Goal: Task Accomplishment & Management: Complete application form

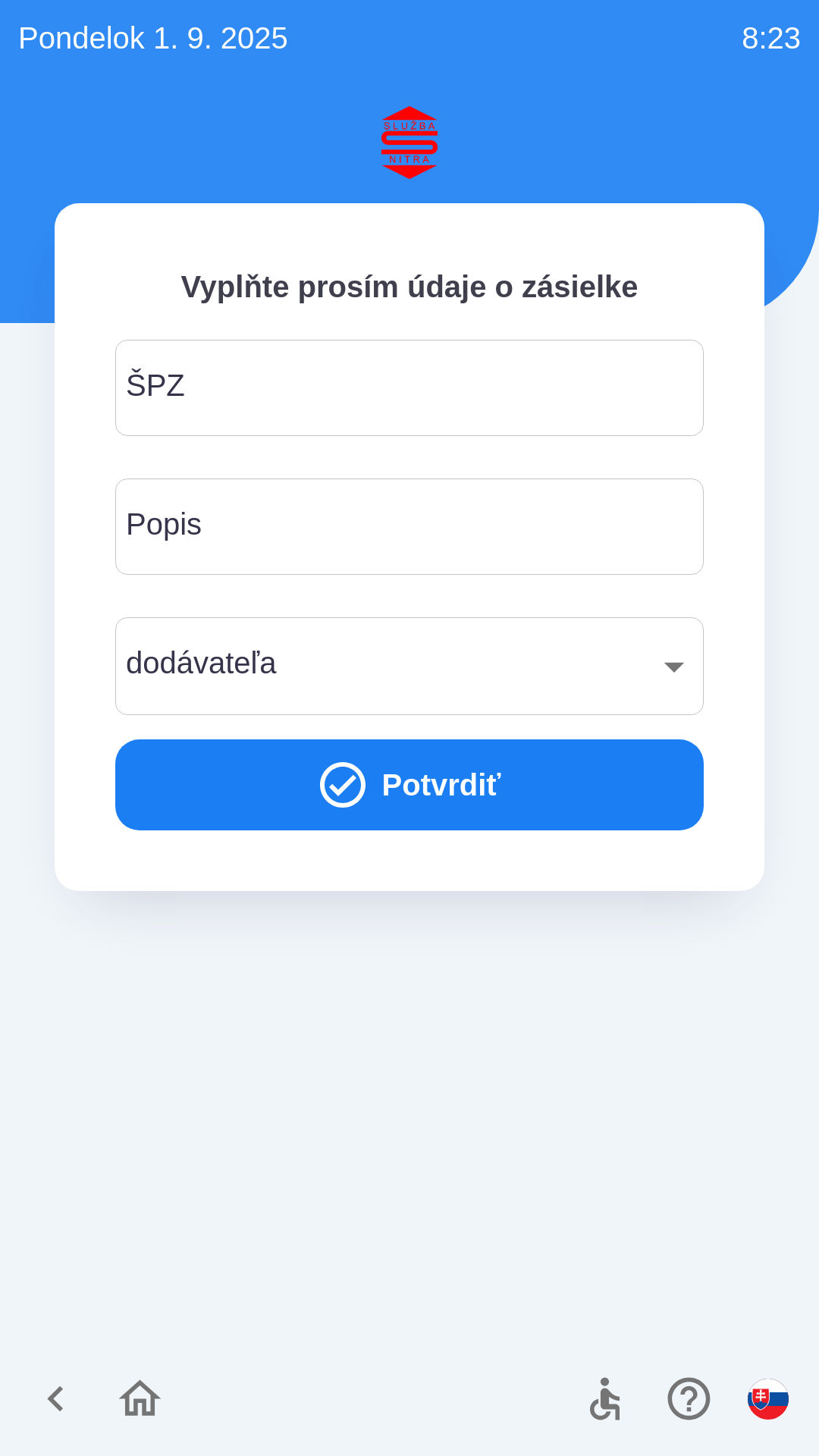
click at [375, 370] on input "ŠPZ" at bounding box center [410, 387] width 552 height 60
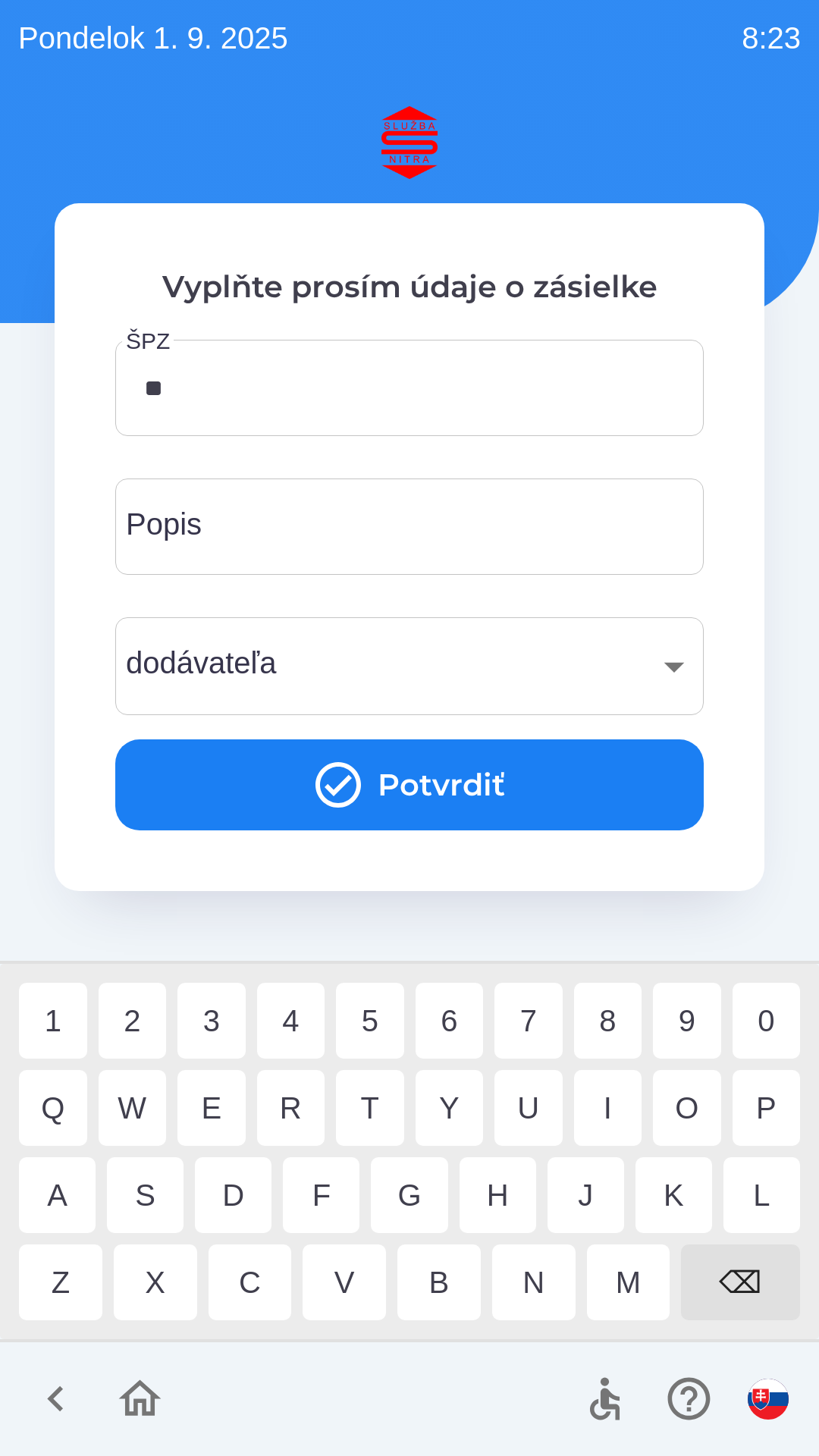
click at [532, 1274] on div "N" at bounding box center [533, 1282] width 83 height 76
click at [293, 1005] on div "4" at bounding box center [291, 1020] width 69 height 76
click at [450, 1272] on div "B" at bounding box center [439, 1282] width 83 height 76
type input "*******"
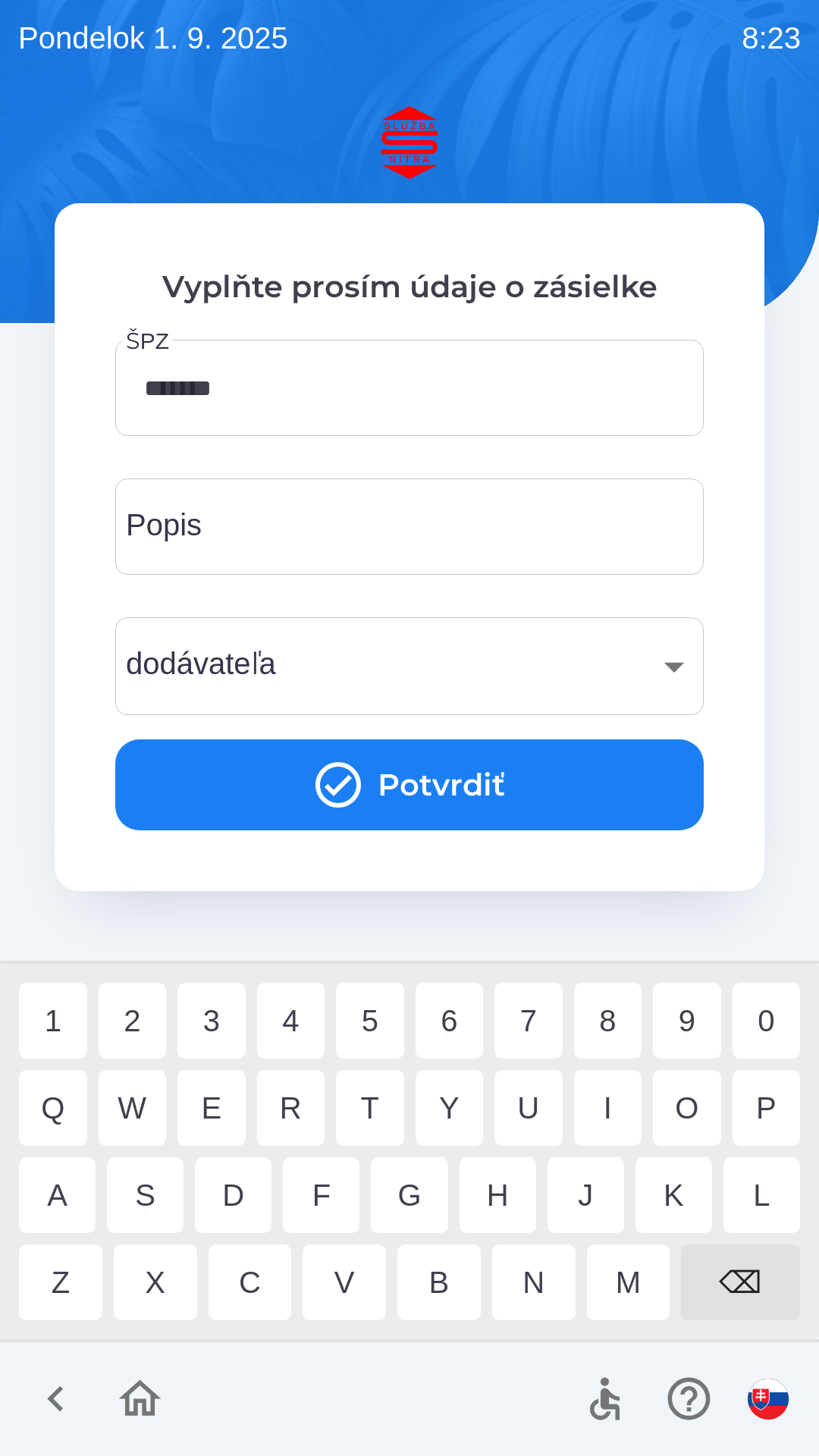
click at [430, 656] on div "​" at bounding box center [410, 666] width 552 height 61
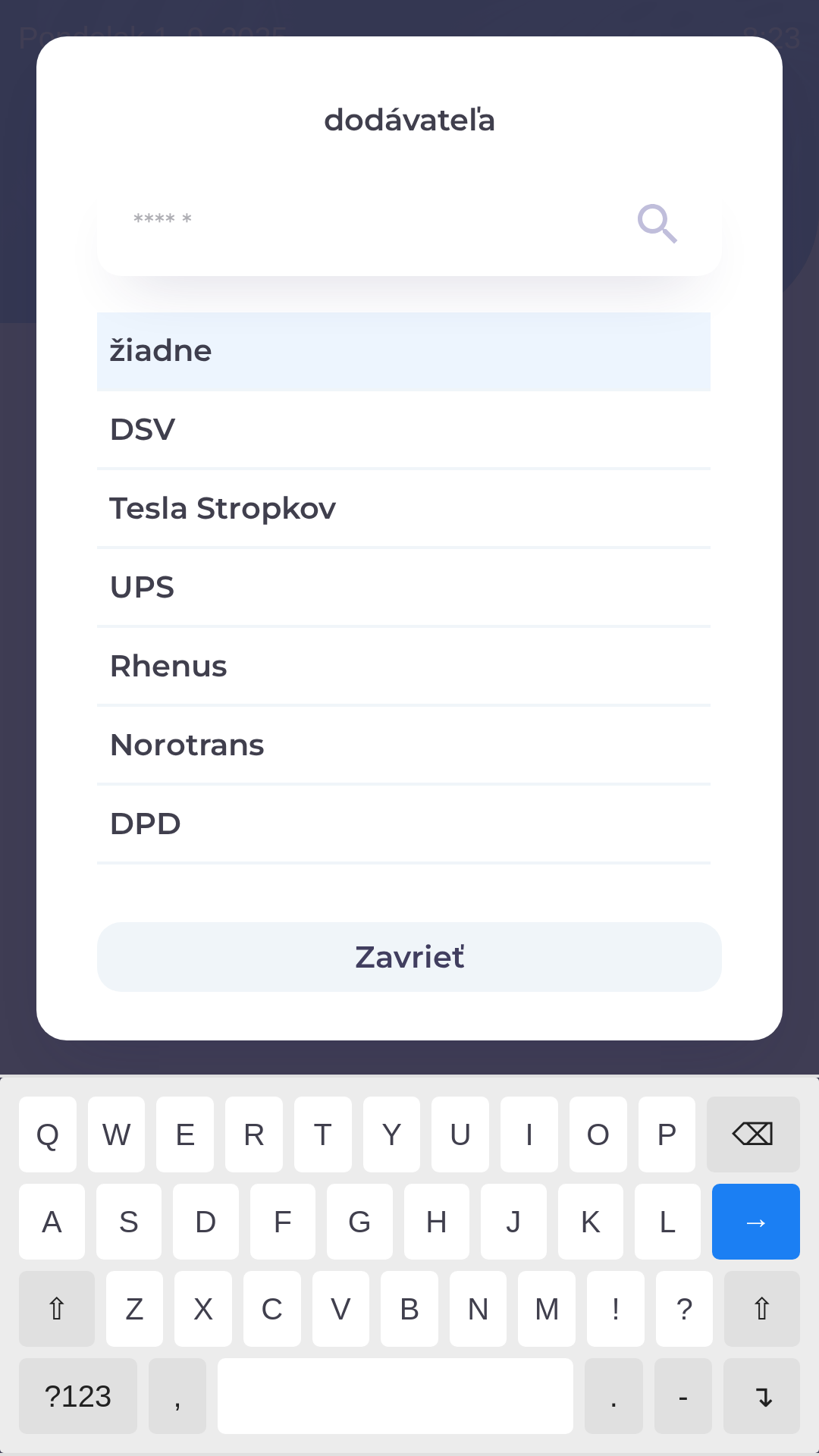
click at [58, 1296] on div "⇧" at bounding box center [57, 1309] width 76 height 76
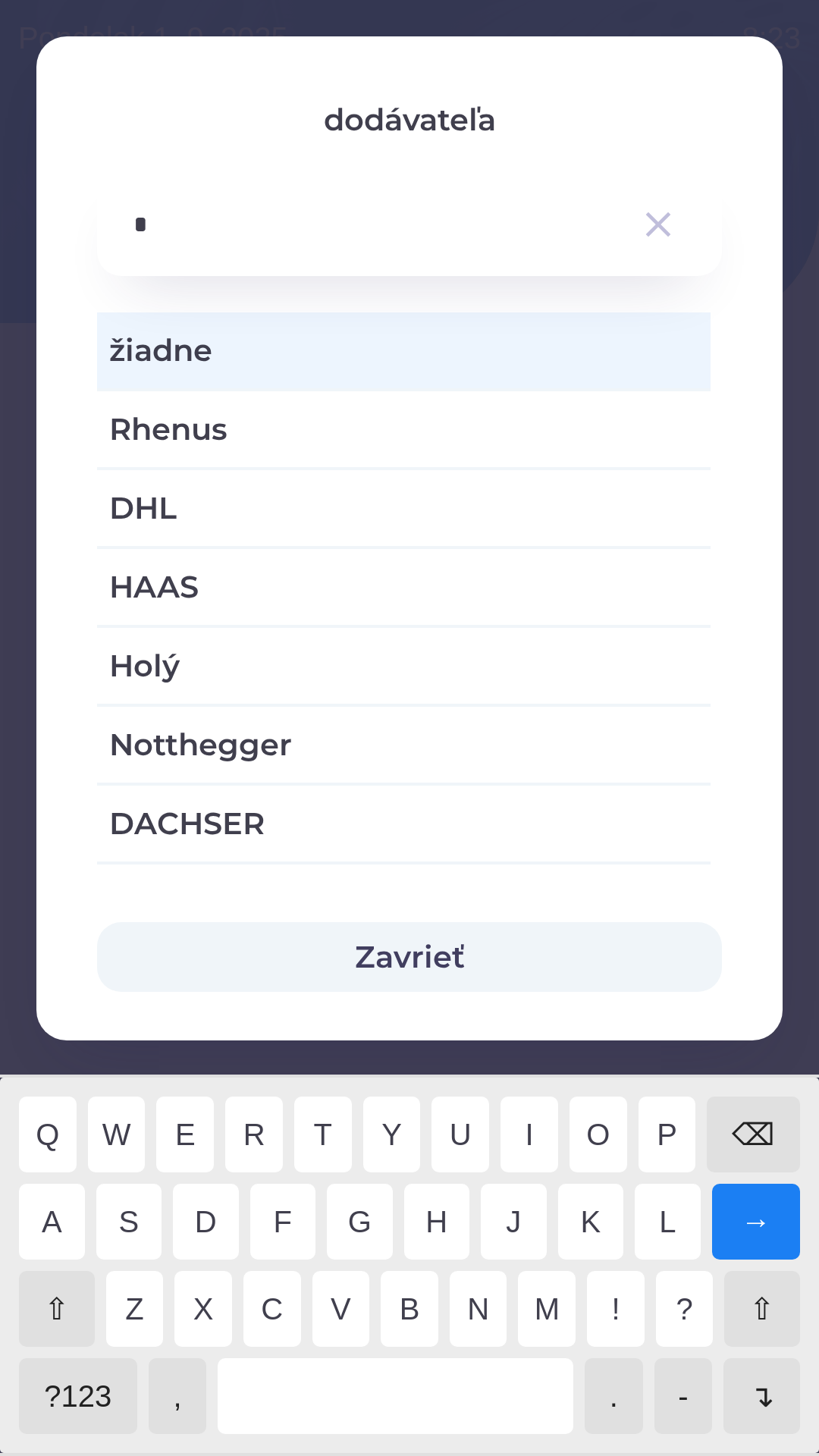
type input "**"
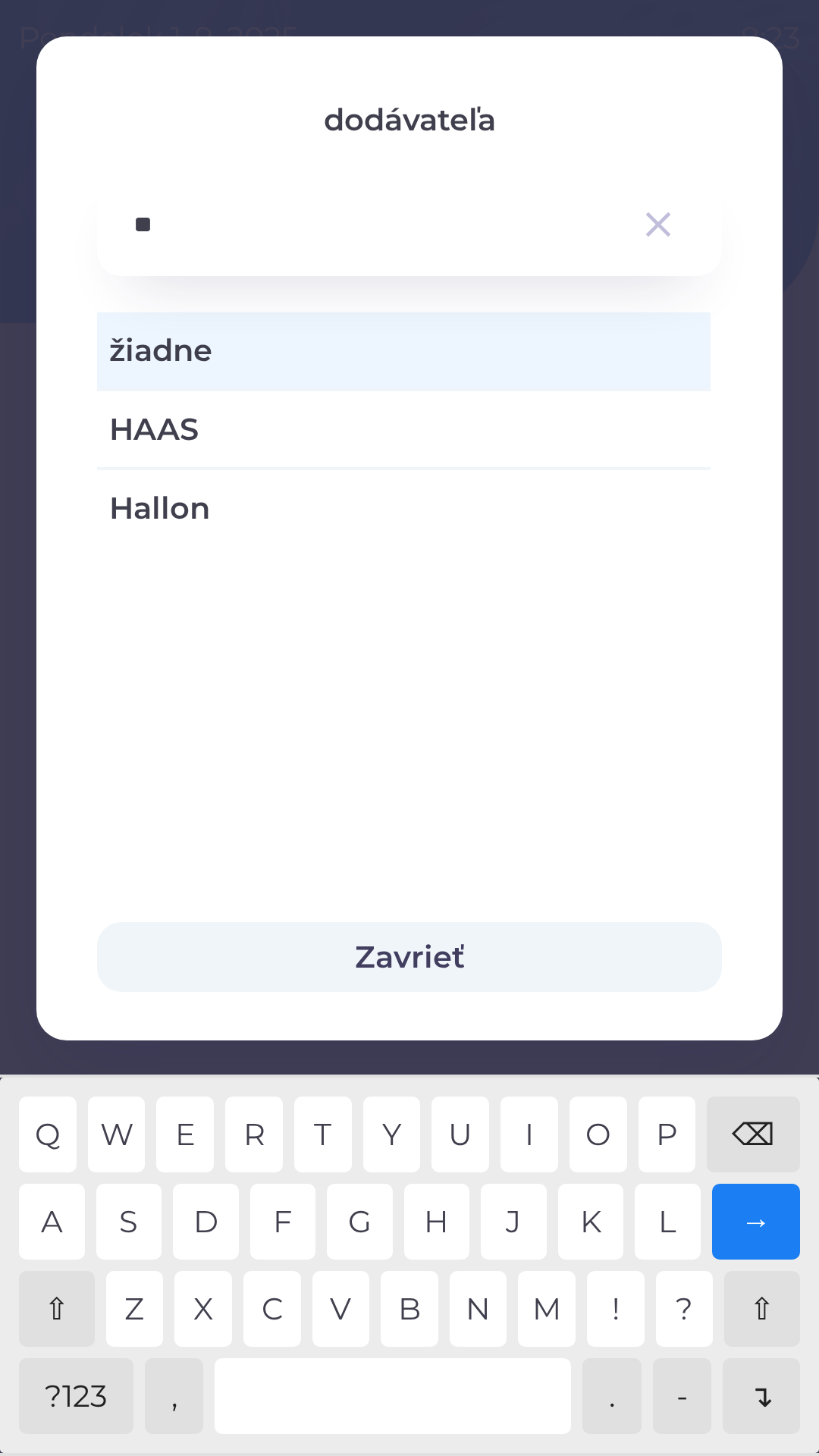
click at [68, 1210] on div "A" at bounding box center [52, 1222] width 66 height 76
click at [264, 513] on span "Hallon" at bounding box center [403, 508] width 589 height 46
type input "***"
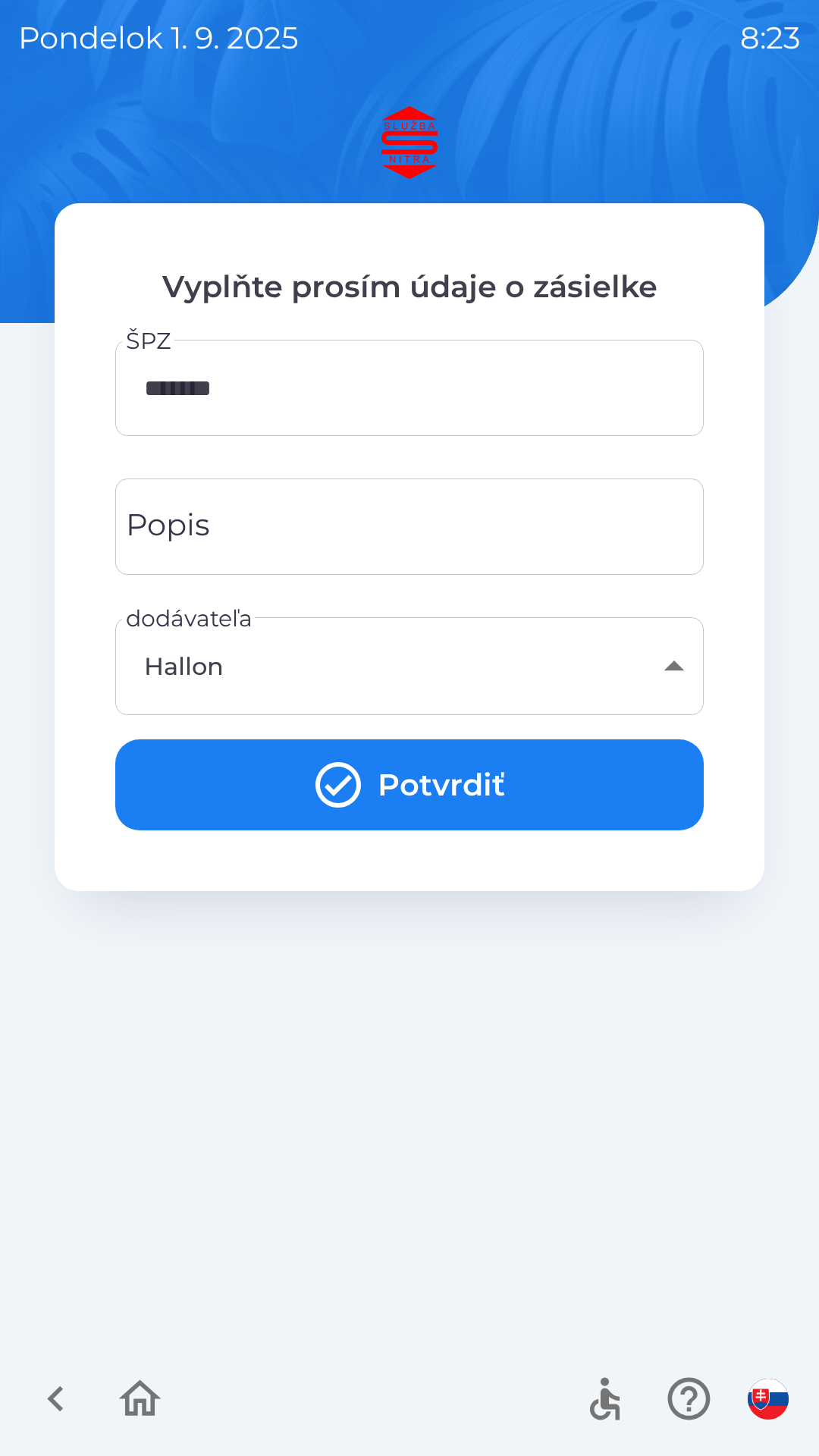
click at [475, 762] on button "Potvrdiť" at bounding box center [410, 784] width 589 height 91
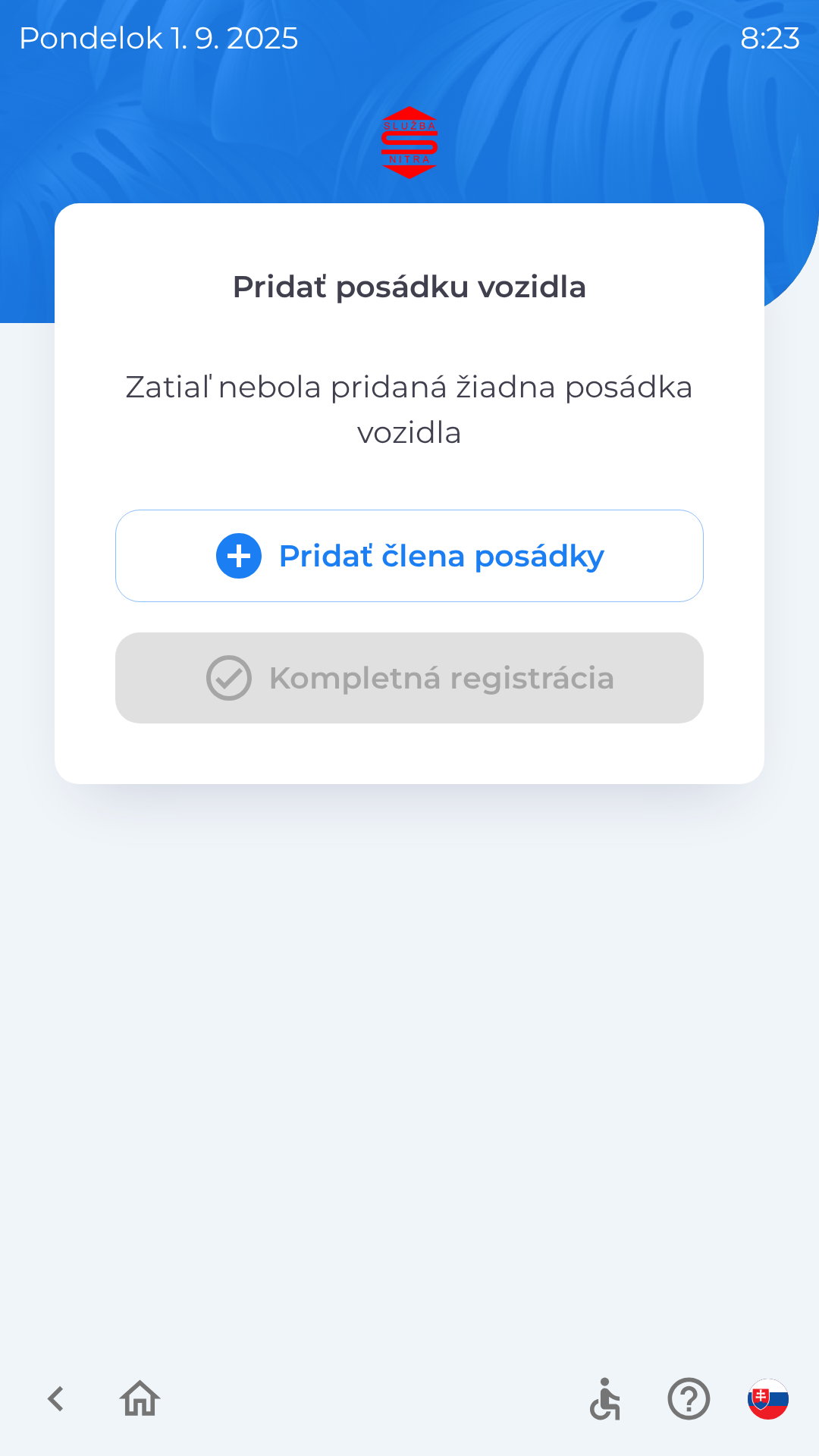
click at [515, 544] on button "Pridať člena posádky" at bounding box center [410, 556] width 589 height 92
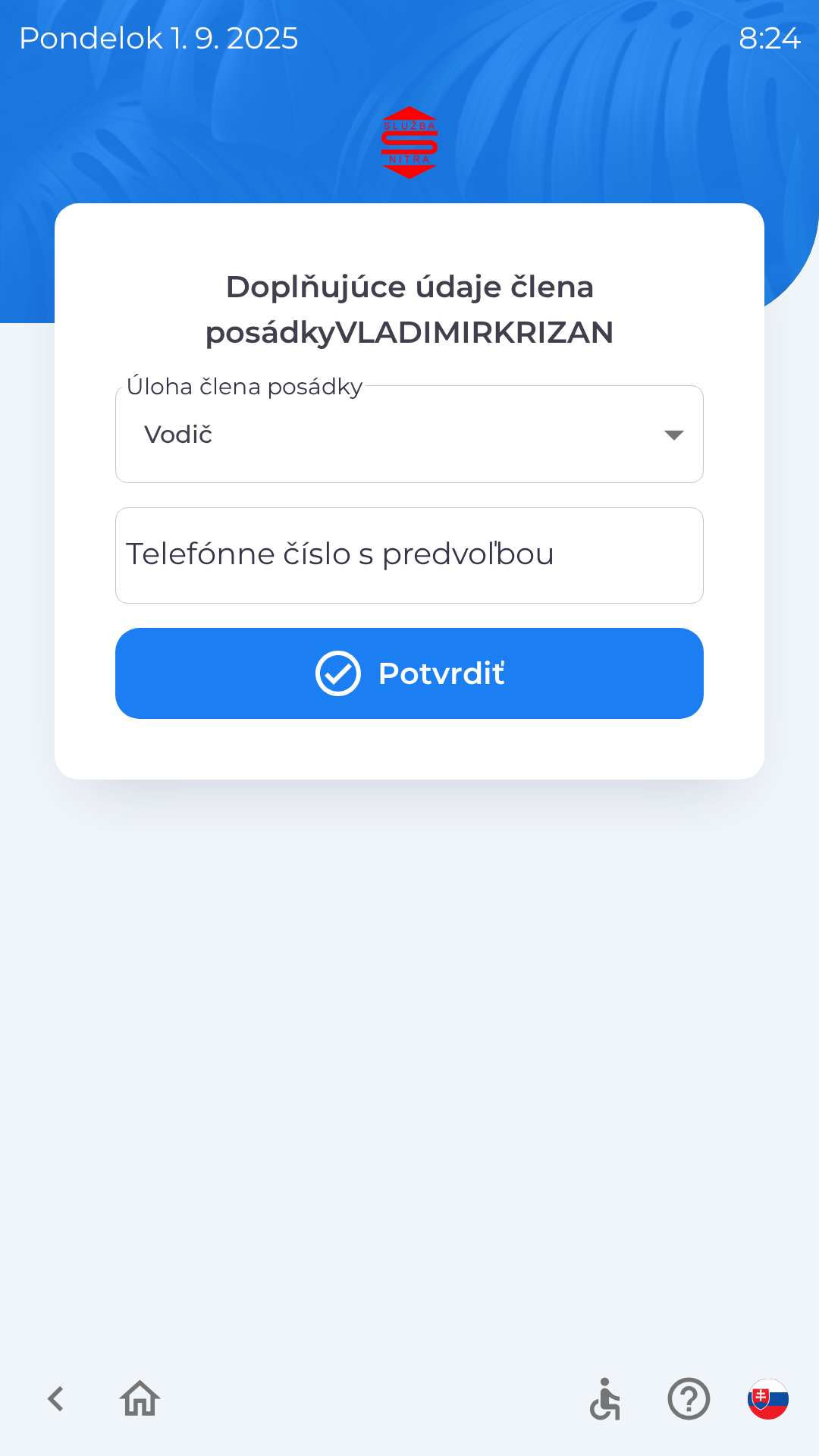
click at [395, 550] on div "Telefónne číslo s predvoľbou Telefónne číslo s predvoľbou" at bounding box center [410, 555] width 589 height 96
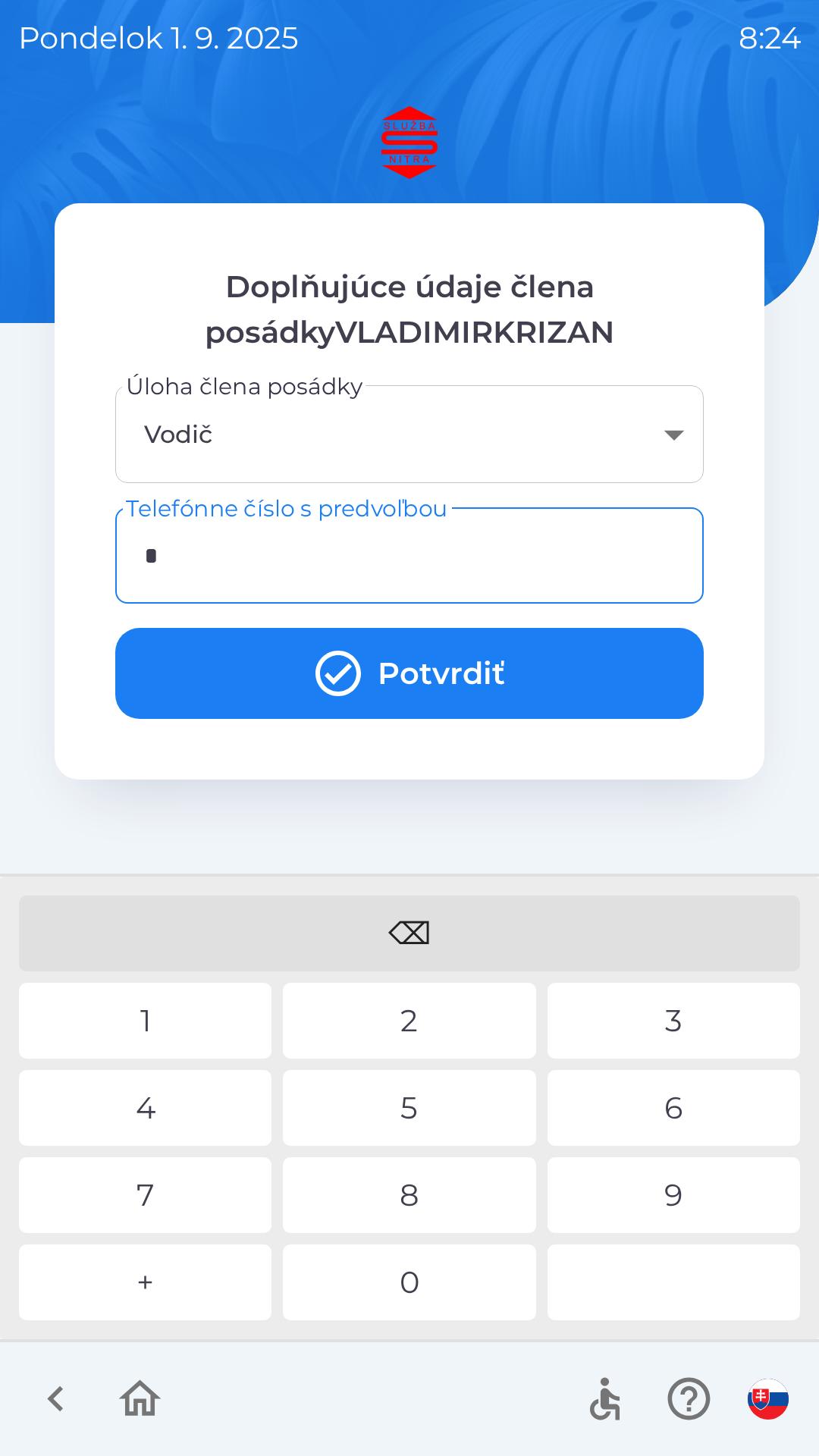
click at [146, 1275] on div "+" at bounding box center [146, 1282] width 253 height 76
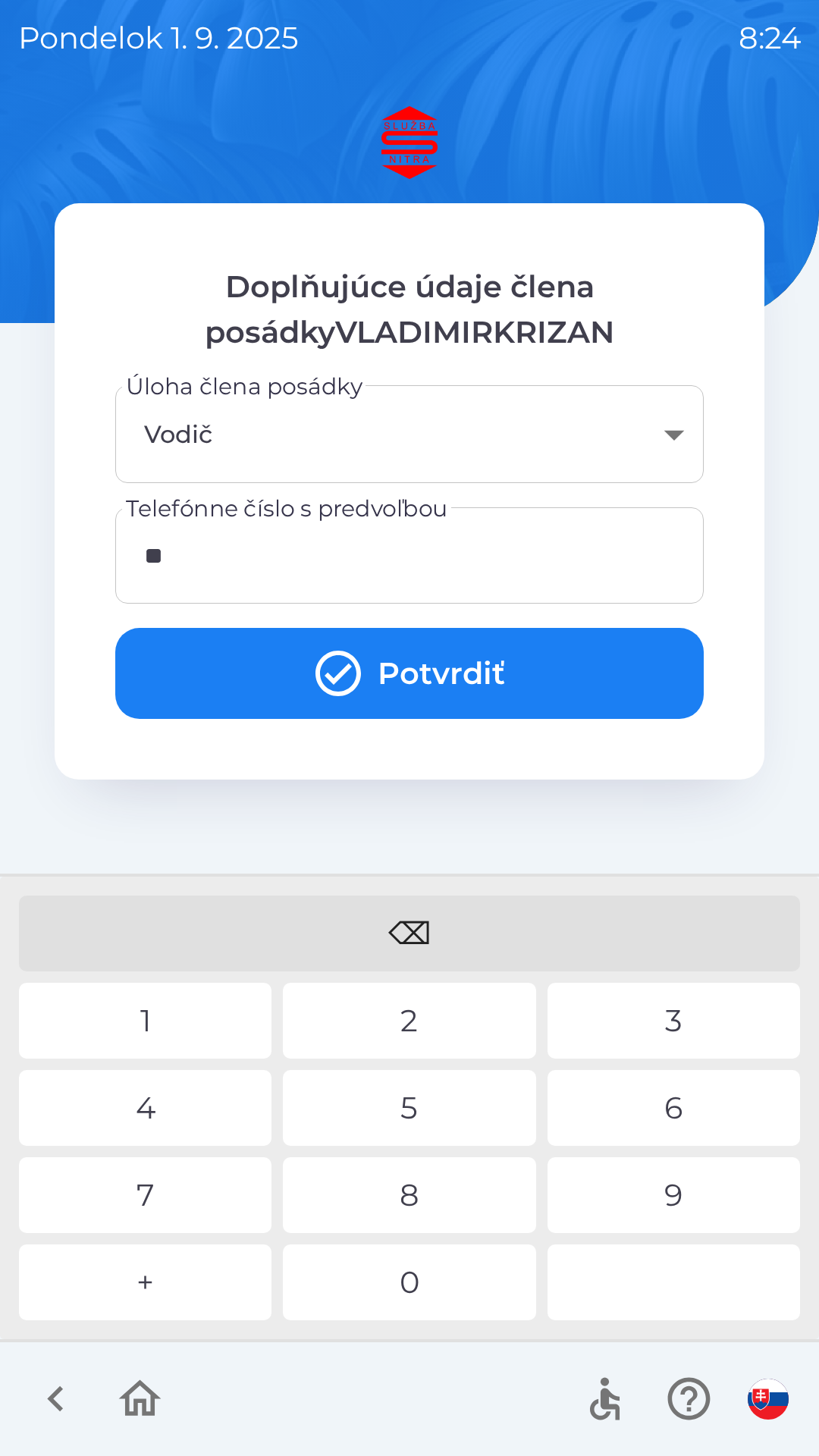
click at [142, 1092] on div "4" at bounding box center [146, 1108] width 253 height 76
click at [417, 1277] on div "0" at bounding box center [410, 1282] width 253 height 76
click at [409, 1277] on div "0" at bounding box center [410, 1282] width 253 height 76
click at [399, 1104] on div "5" at bounding box center [410, 1108] width 253 height 76
type input "**********"
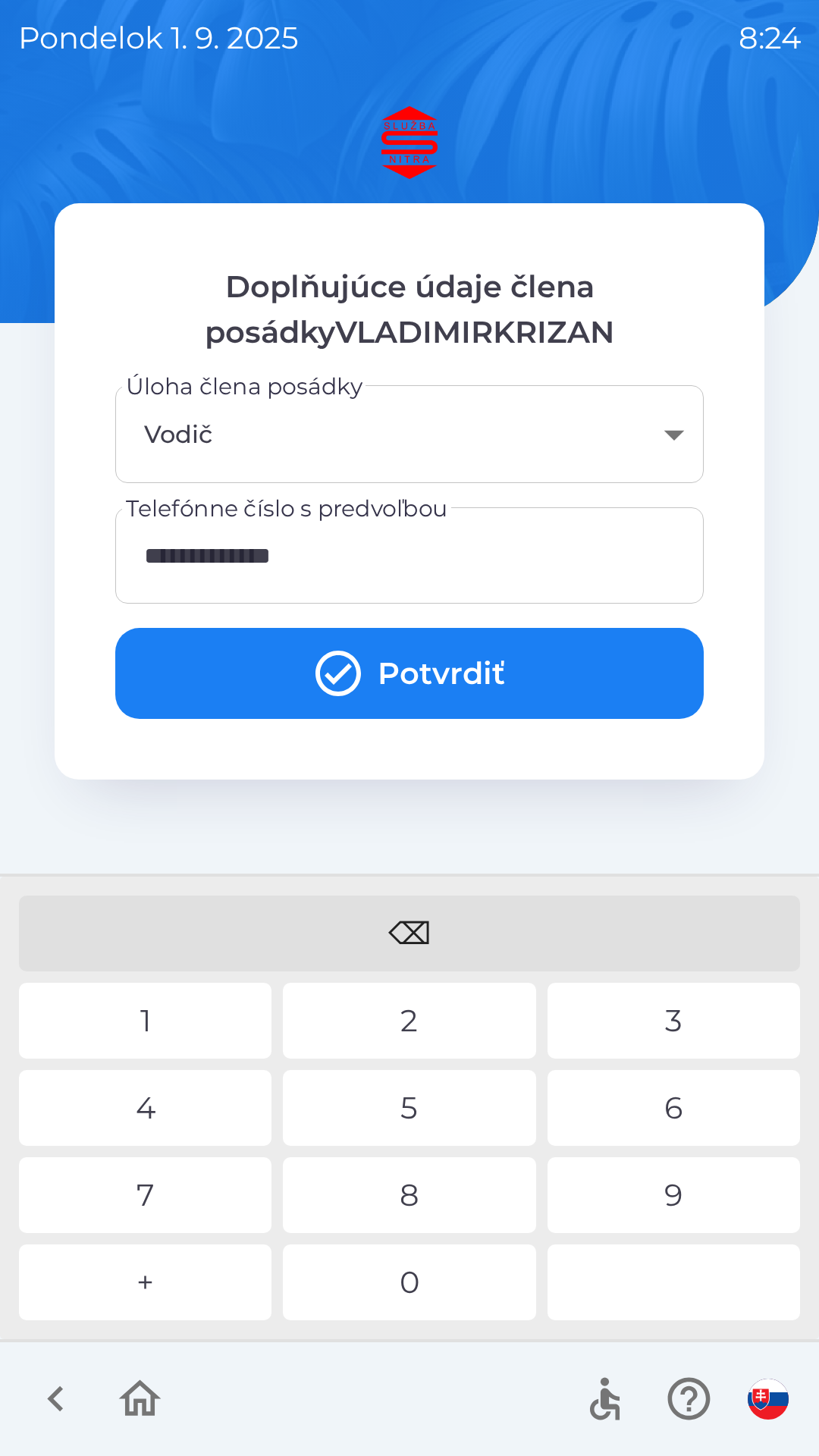
click at [424, 1080] on div "5" at bounding box center [410, 1108] width 253 height 76
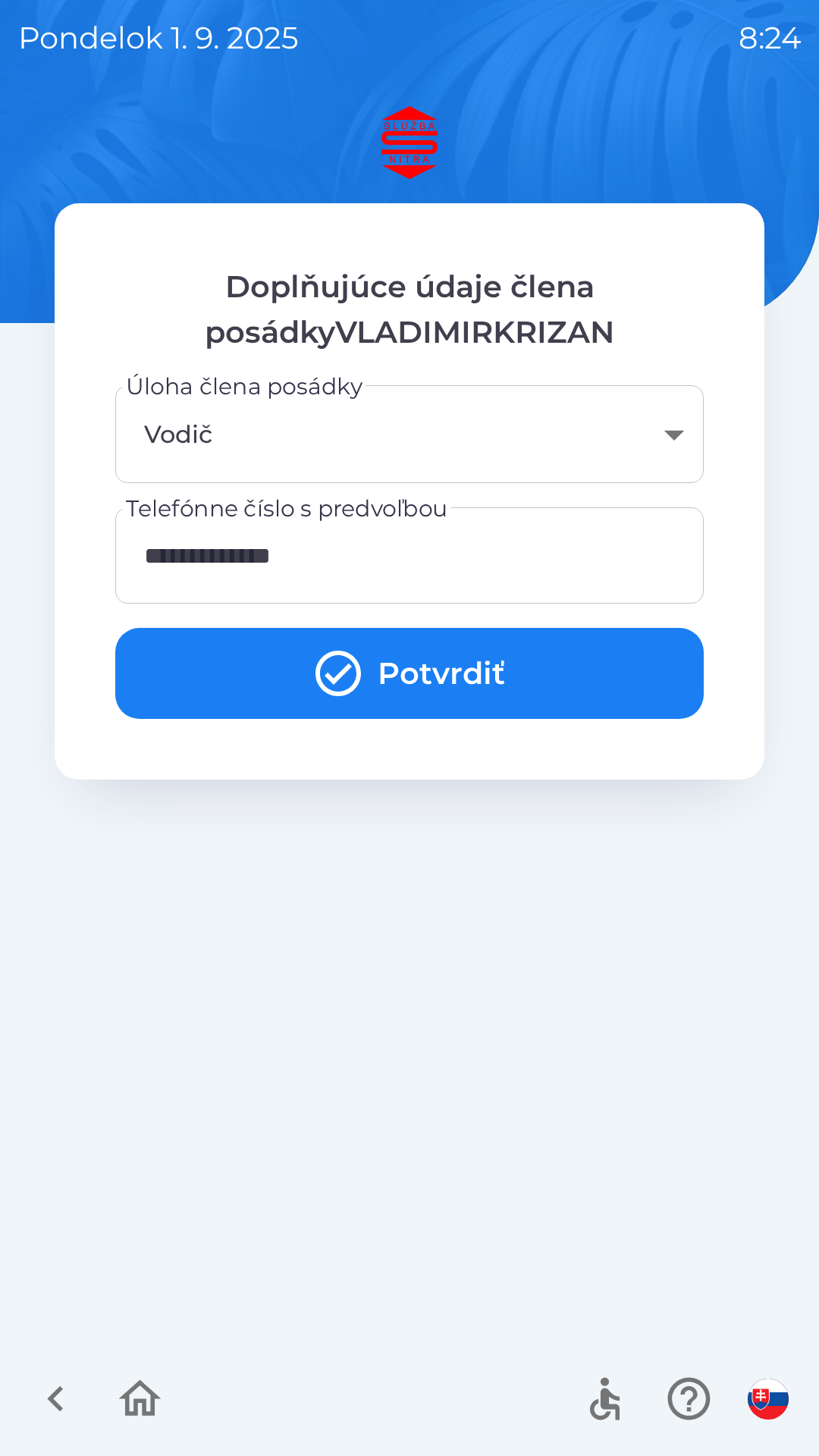
click at [447, 664] on button "Potvrdiť" at bounding box center [410, 673] width 589 height 91
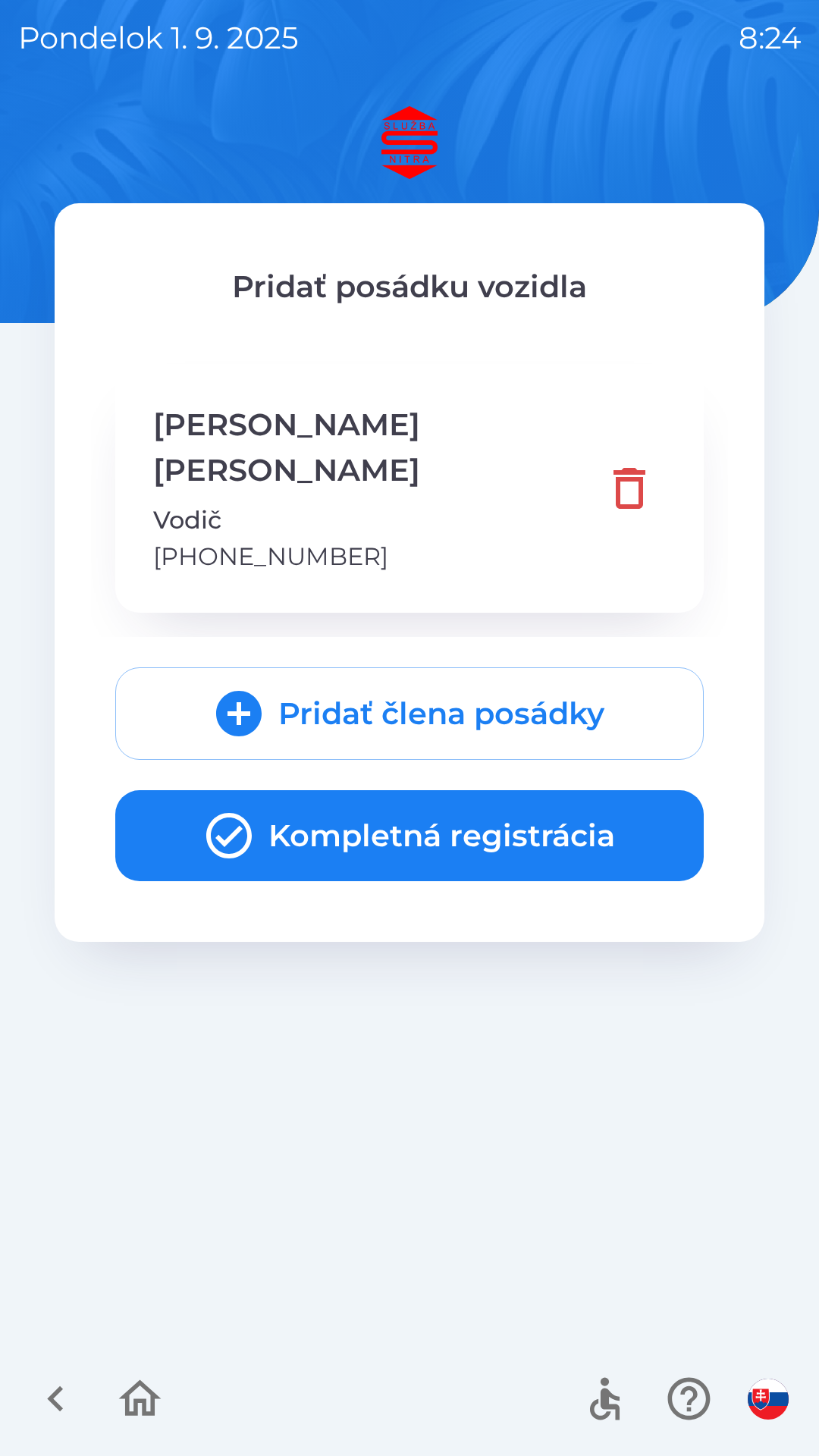
click at [501, 790] on button "Kompletná registrácia" at bounding box center [410, 835] width 589 height 91
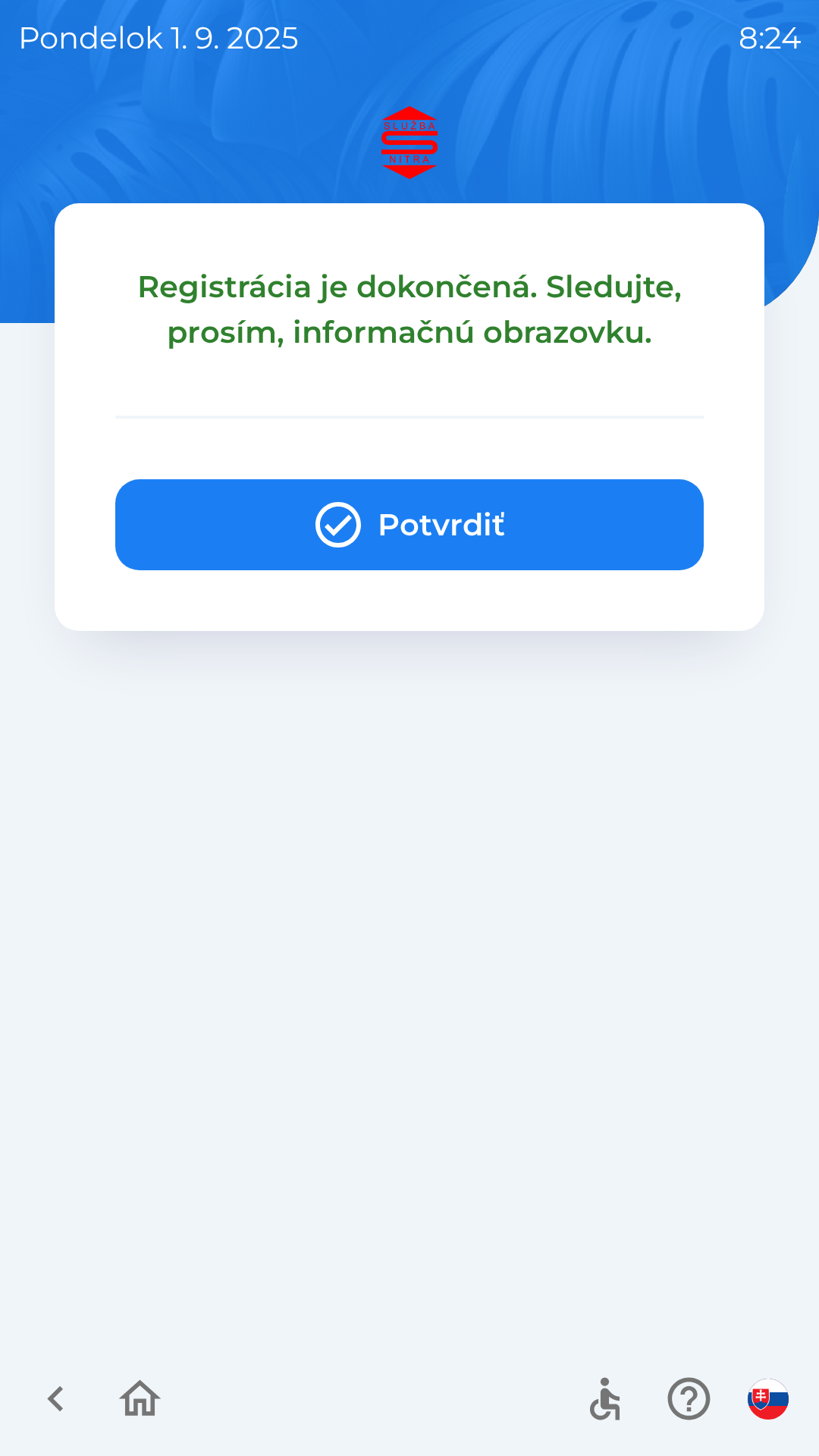
click at [483, 523] on button "Potvrdiť" at bounding box center [410, 524] width 589 height 91
